Goal: Download file/media

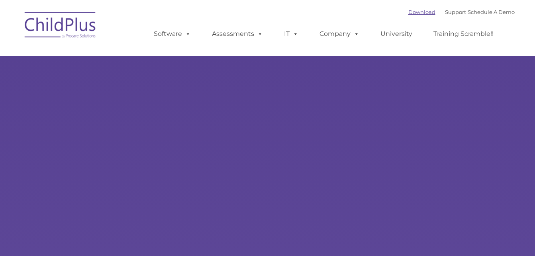
click at [408, 12] on link "Download" at bounding box center [421, 12] width 27 height 6
type input ""
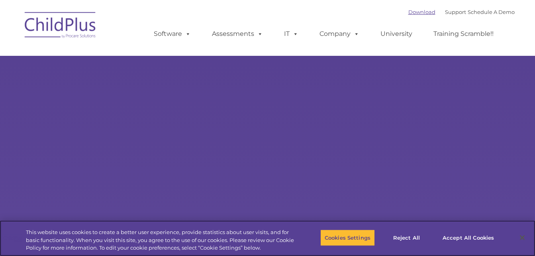
select select "MEDIUM"
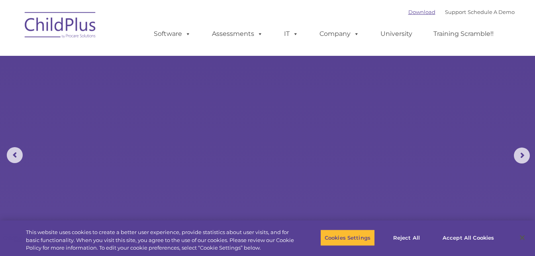
click at [408, 11] on link "Download" at bounding box center [421, 12] width 27 height 6
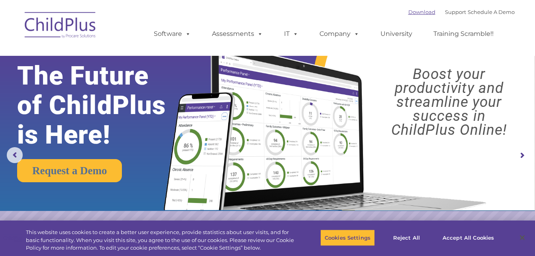
click at [411, 14] on link "Download" at bounding box center [421, 12] width 27 height 6
click at [408, 11] on link "Download" at bounding box center [421, 12] width 27 height 6
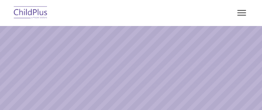
select select "MEDIUM"
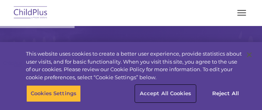
click at [155, 94] on button "Accept All Cookies" at bounding box center [165, 93] width 60 height 17
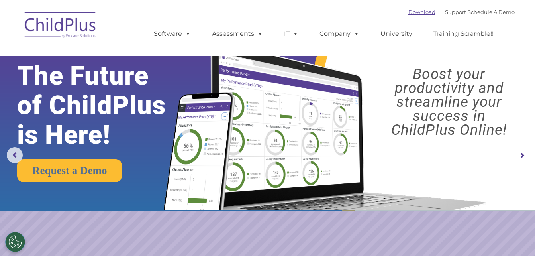
click at [262, 12] on link "Download" at bounding box center [421, 12] width 27 height 6
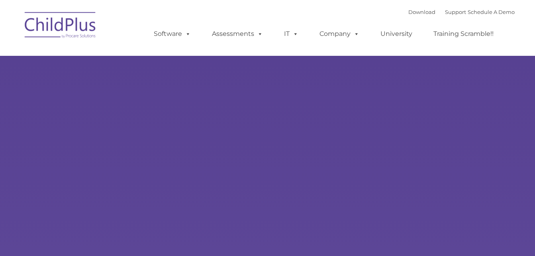
select select "MEDIUM"
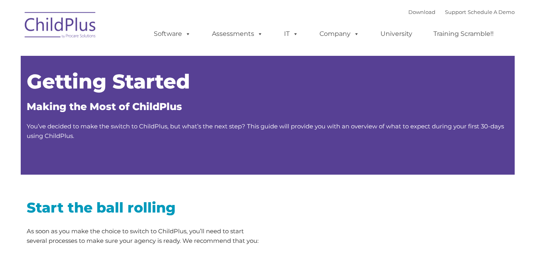
type input ""
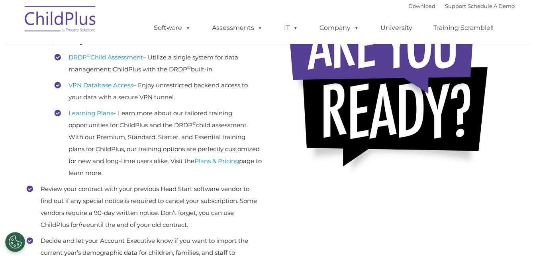
scroll to position [244, 0]
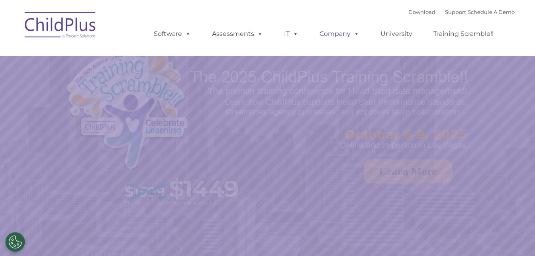
select select "MEDIUM"
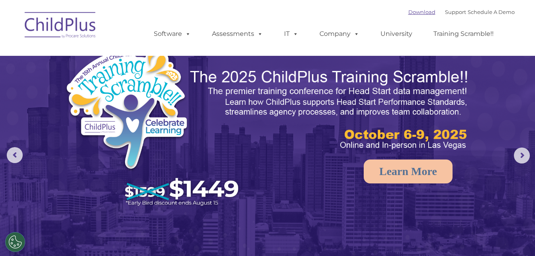
click at [408, 14] on link "Download" at bounding box center [421, 12] width 27 height 6
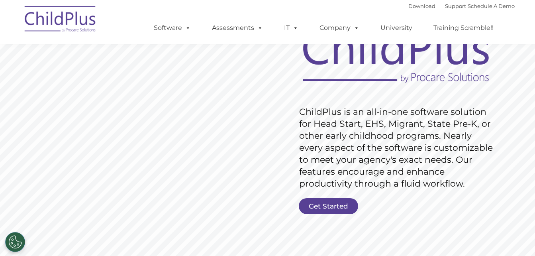
scroll to position [80, 0]
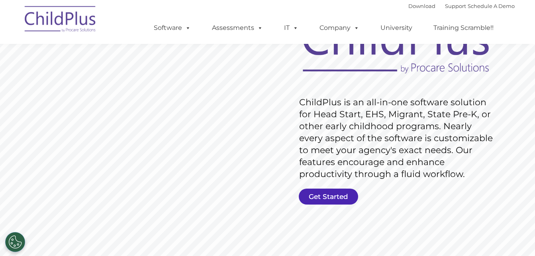
click at [321, 194] on link "Get Started" at bounding box center [328, 196] width 59 height 16
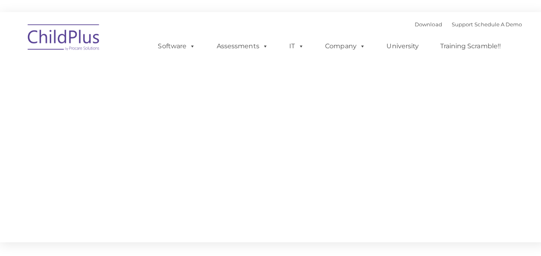
type input ""
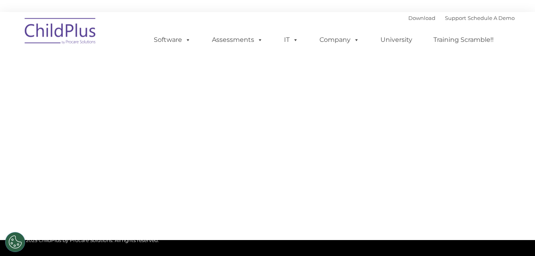
select select "MEDIUM"
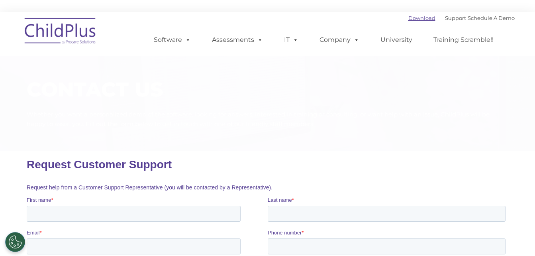
click at [408, 18] on link "Download" at bounding box center [421, 18] width 27 height 6
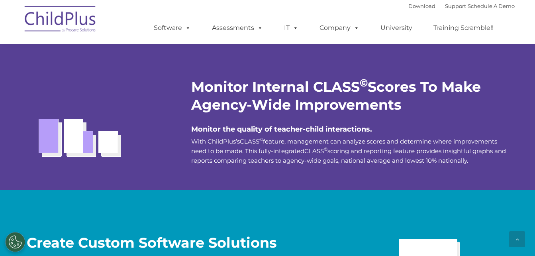
scroll to position [1609, 0]
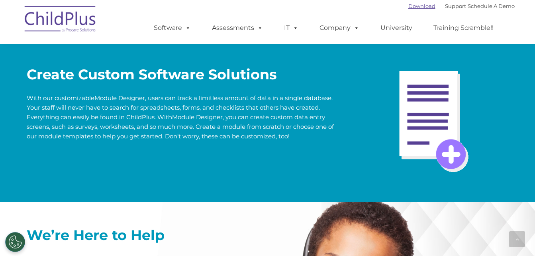
click at [262, 6] on link "Download" at bounding box center [421, 6] width 27 height 6
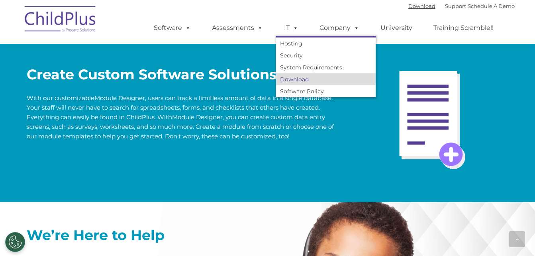
click at [262, 3] on link "Download" at bounding box center [421, 6] width 27 height 6
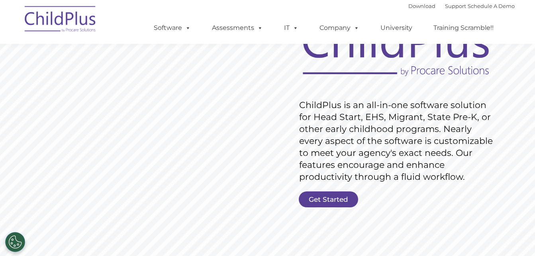
scroll to position [80, 0]
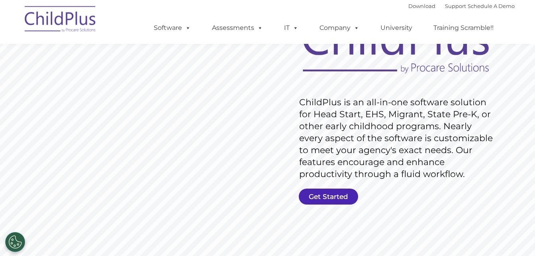
click at [321, 196] on link "Get Started" at bounding box center [328, 196] width 59 height 16
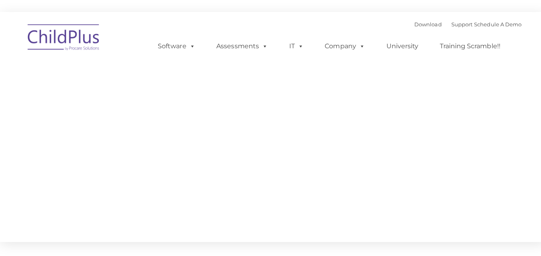
type input ""
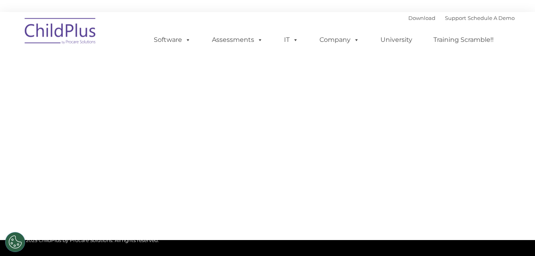
select select "MEDIUM"
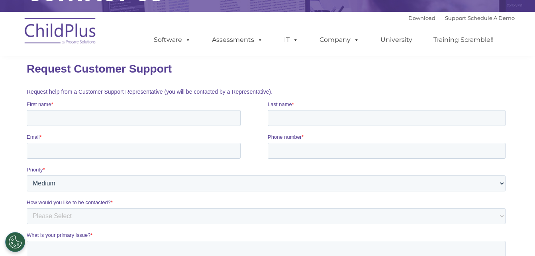
scroll to position [111, 0]
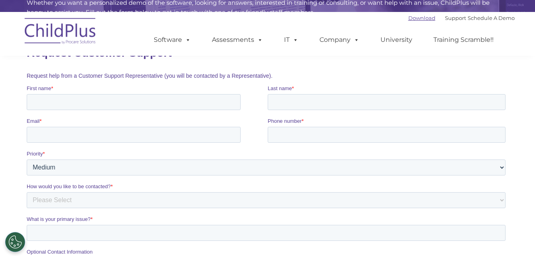
click at [409, 16] on link "Download" at bounding box center [421, 18] width 27 height 6
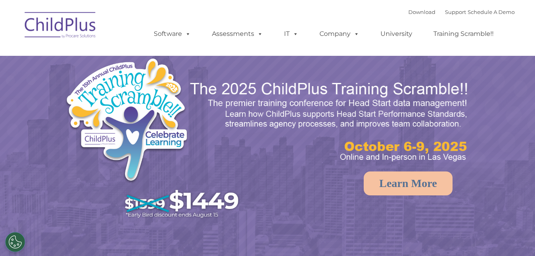
select select "MEDIUM"
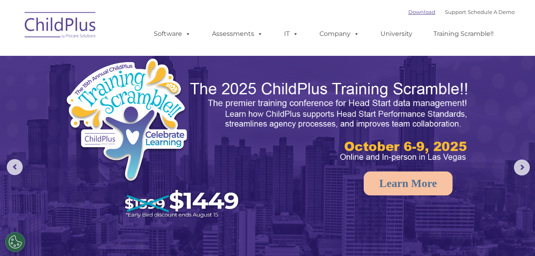
click at [408, 10] on link "Download" at bounding box center [421, 12] width 27 height 6
